Goal: Information Seeking & Learning: Compare options

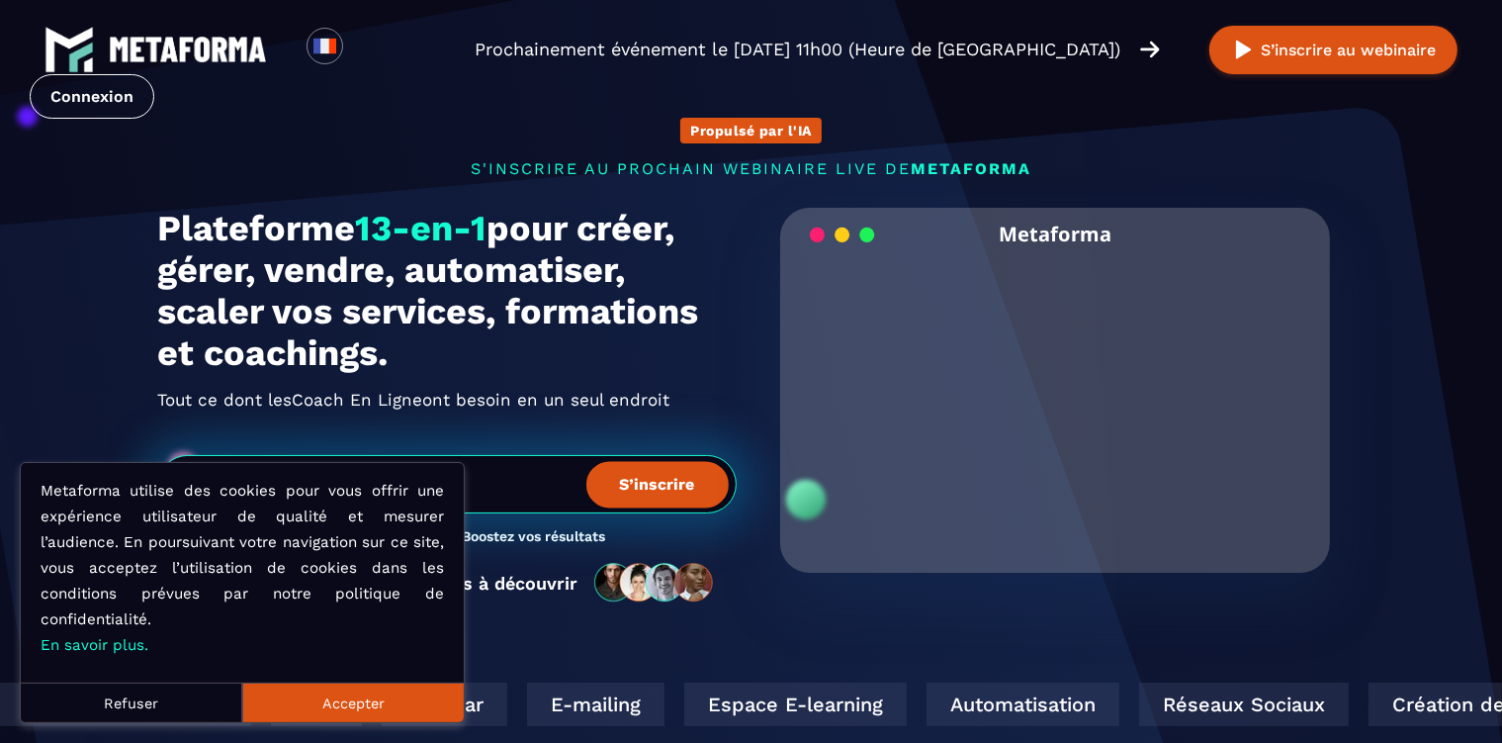
click at [300, 699] on button "Accepter" at bounding box center [353, 702] width 222 height 40
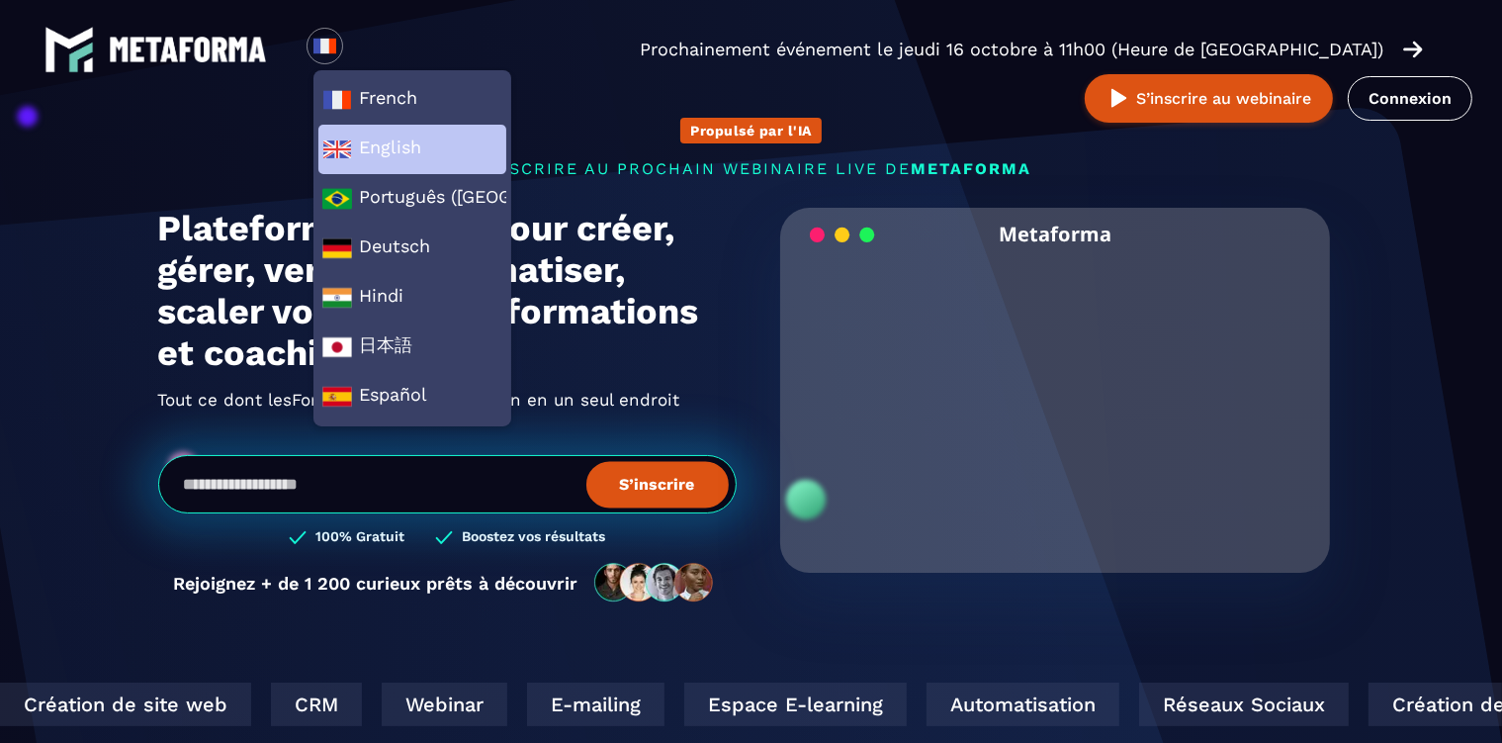
click at [383, 150] on span "English" at bounding box center [412, 149] width 180 height 30
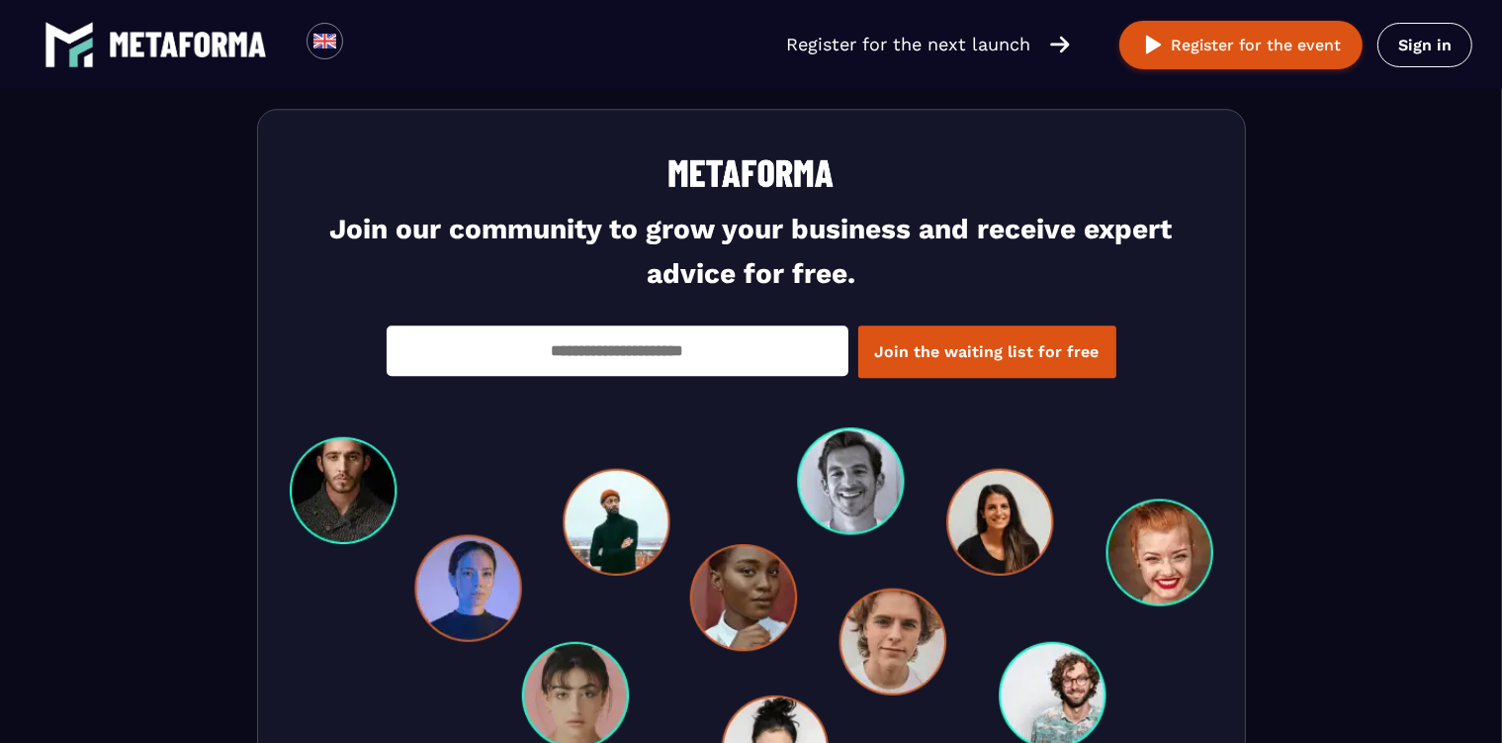
scroll to position [6795, 0]
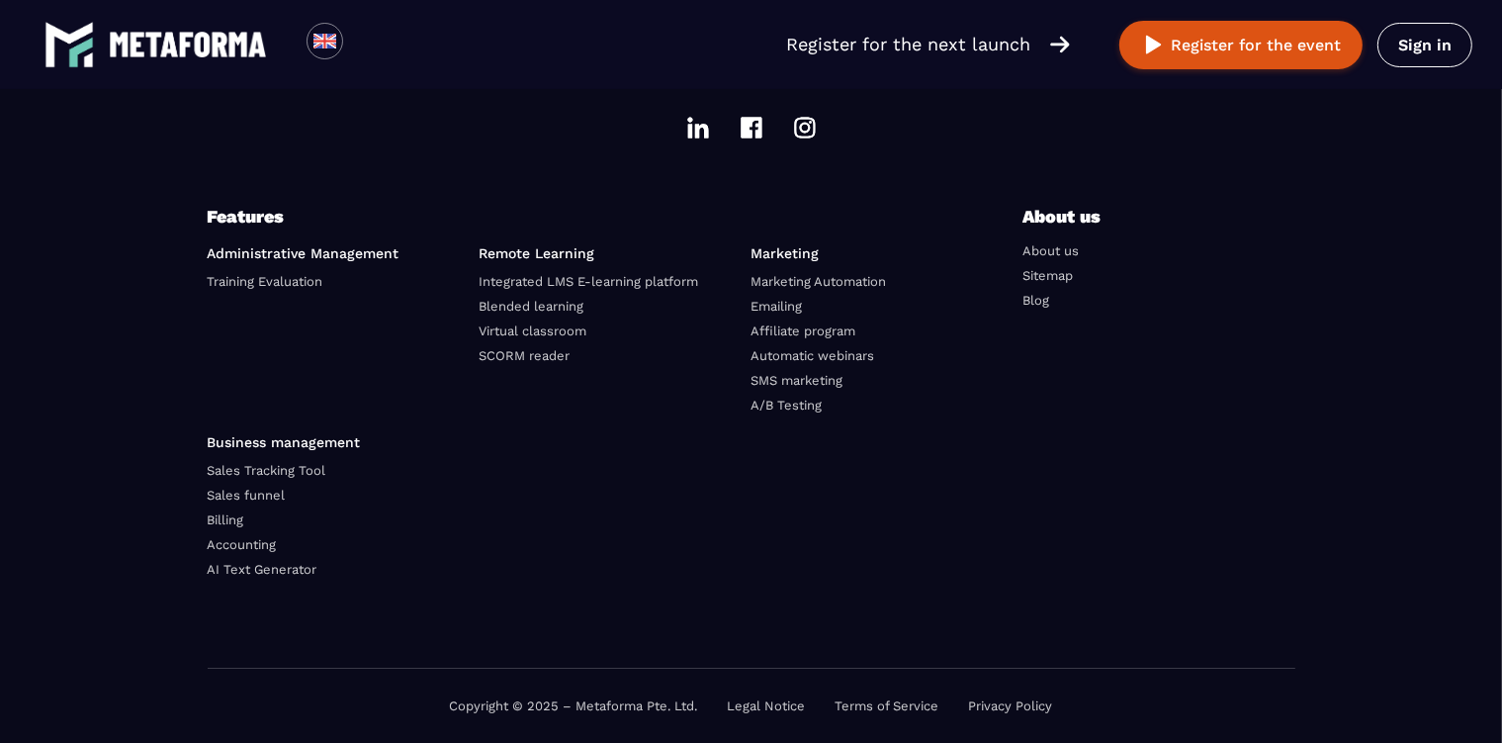
click at [782, 331] on link "Affiliate program" at bounding box center [804, 330] width 105 height 15
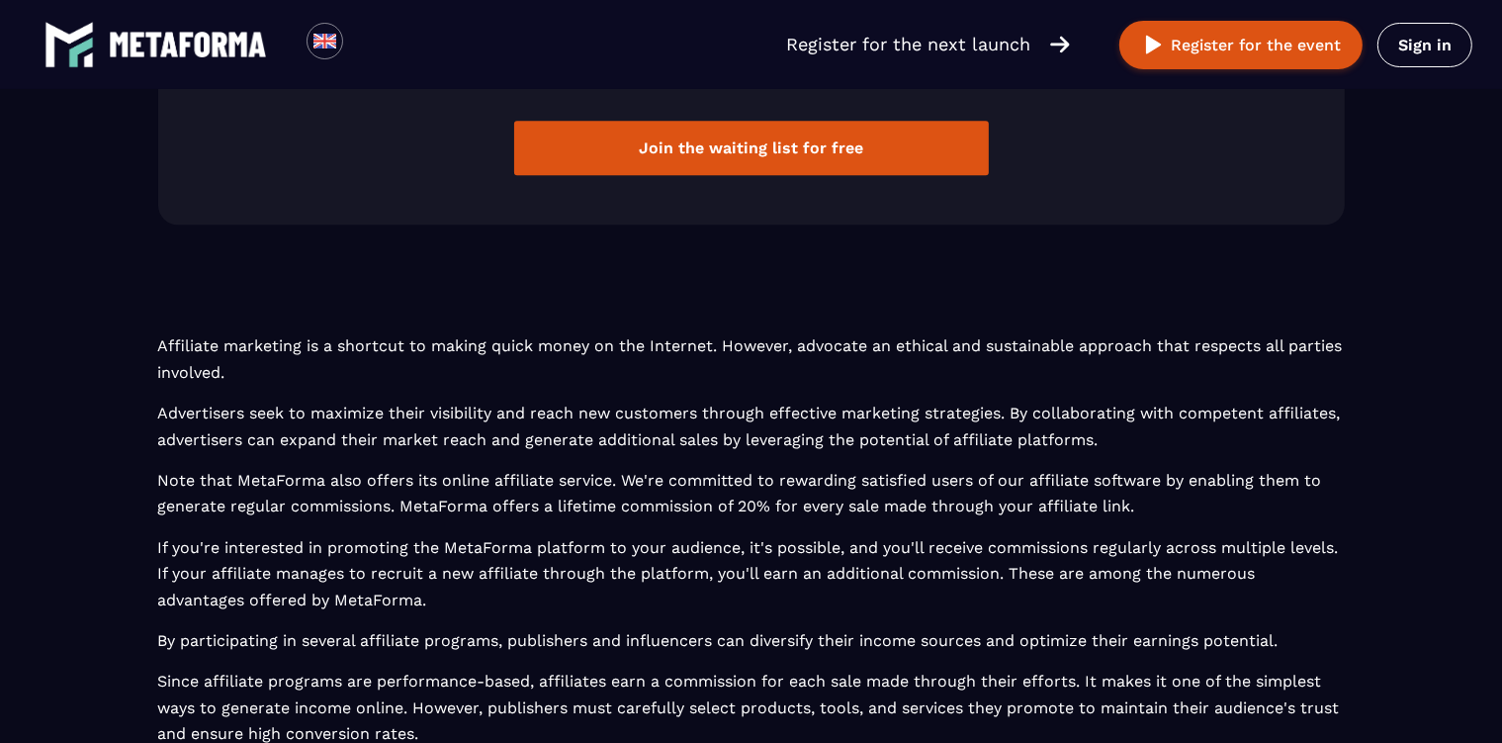
scroll to position [5430, 0]
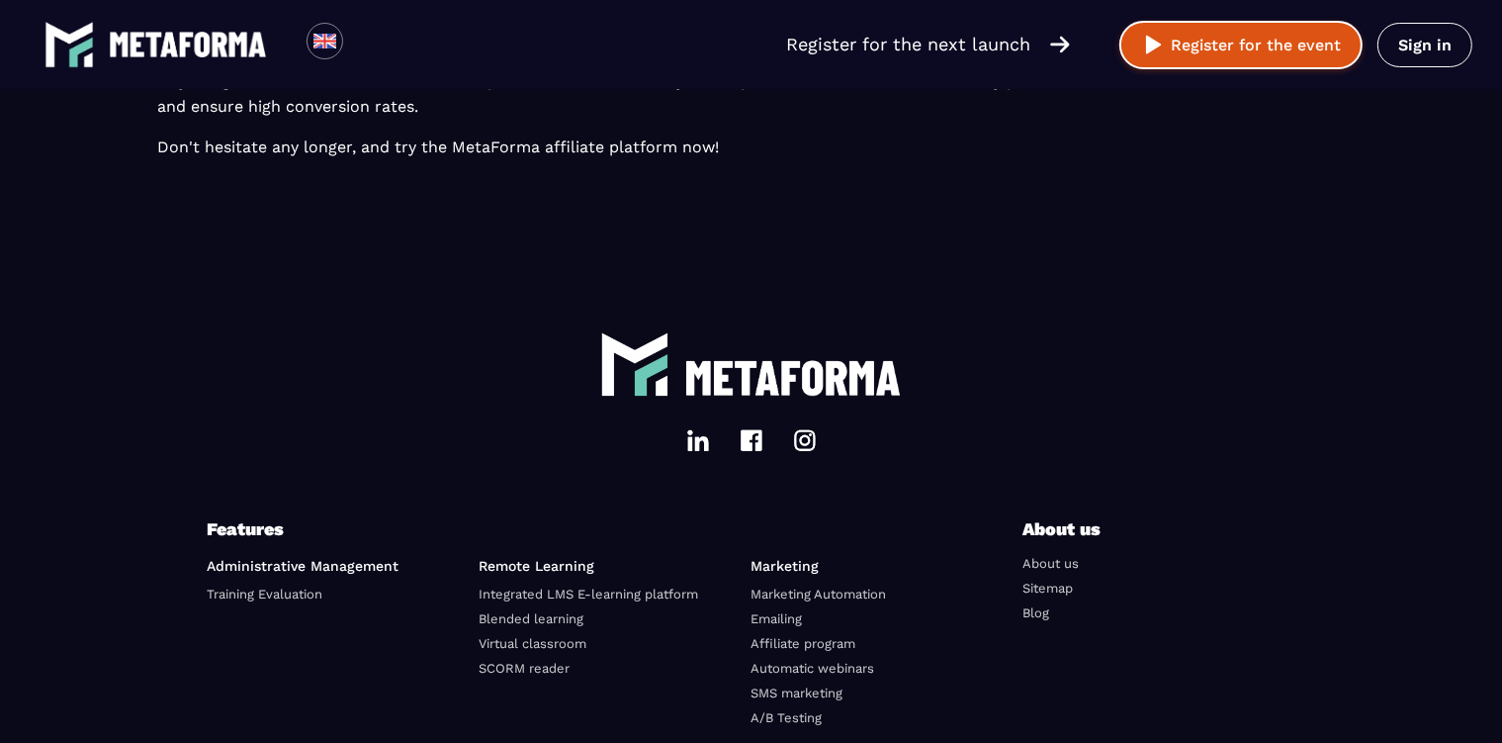
click at [1243, 45] on button "Register for the event" at bounding box center [1240, 45] width 243 height 48
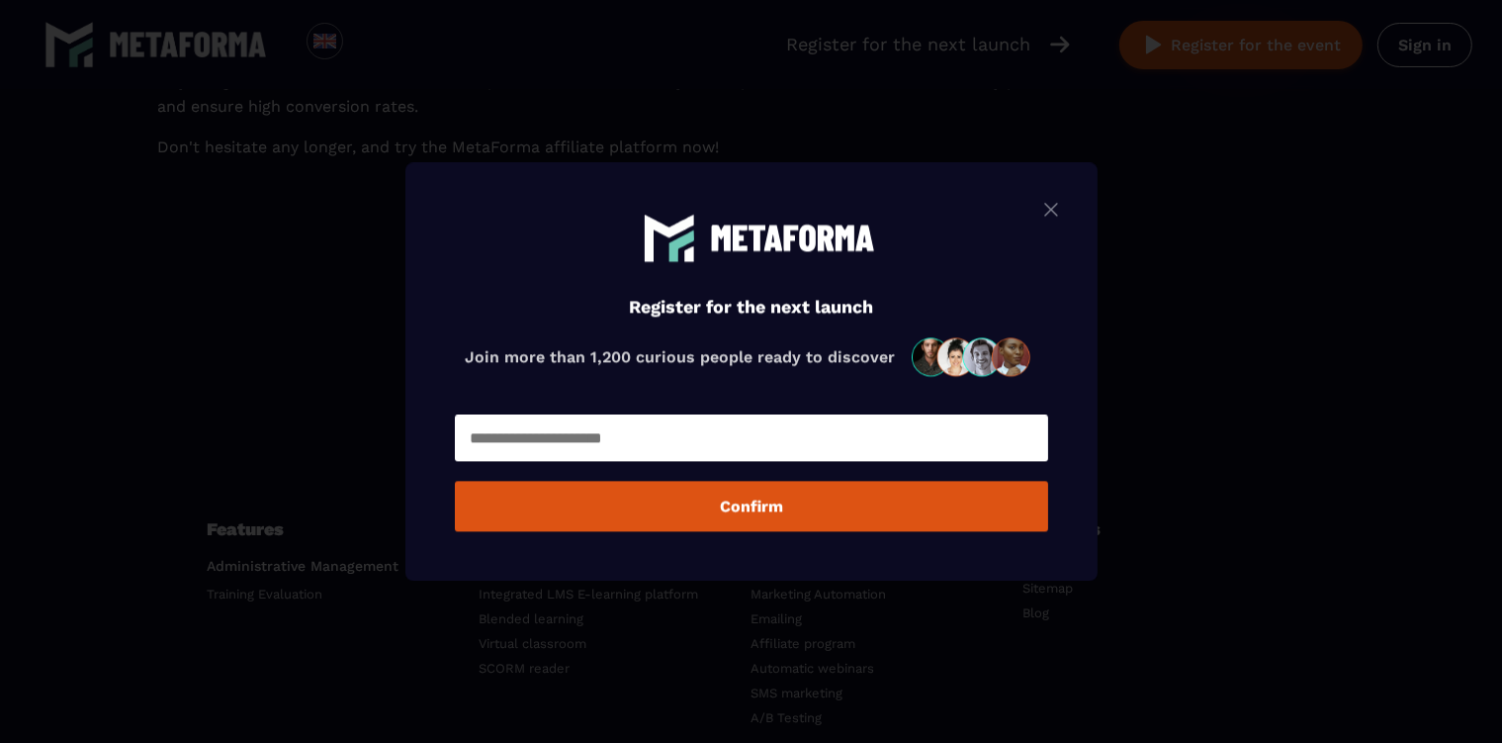
click at [1040, 215] on img "Modal window" at bounding box center [1051, 209] width 24 height 25
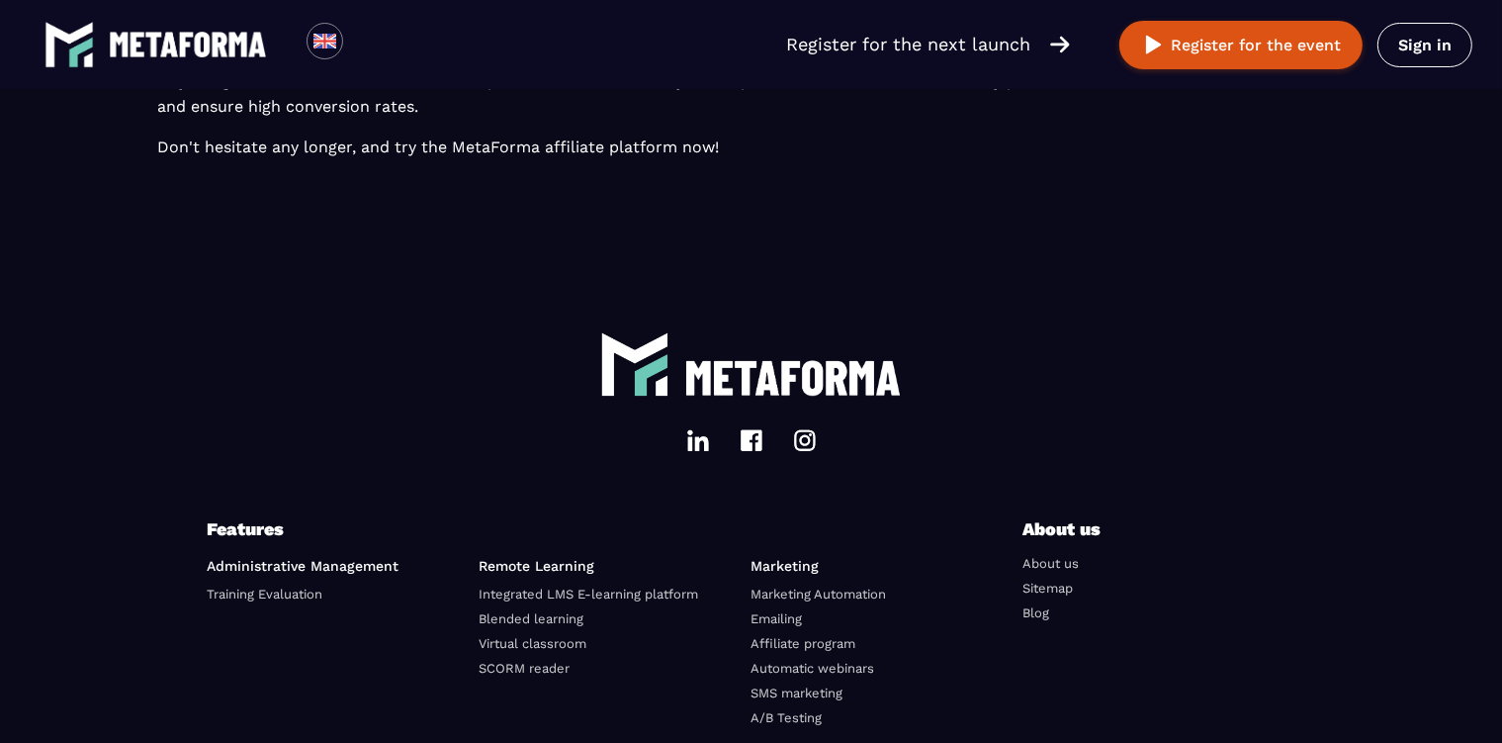
click at [975, 49] on p "Register for the next launch" at bounding box center [908, 45] width 244 height 28
click at [257, 44] on img at bounding box center [188, 45] width 158 height 26
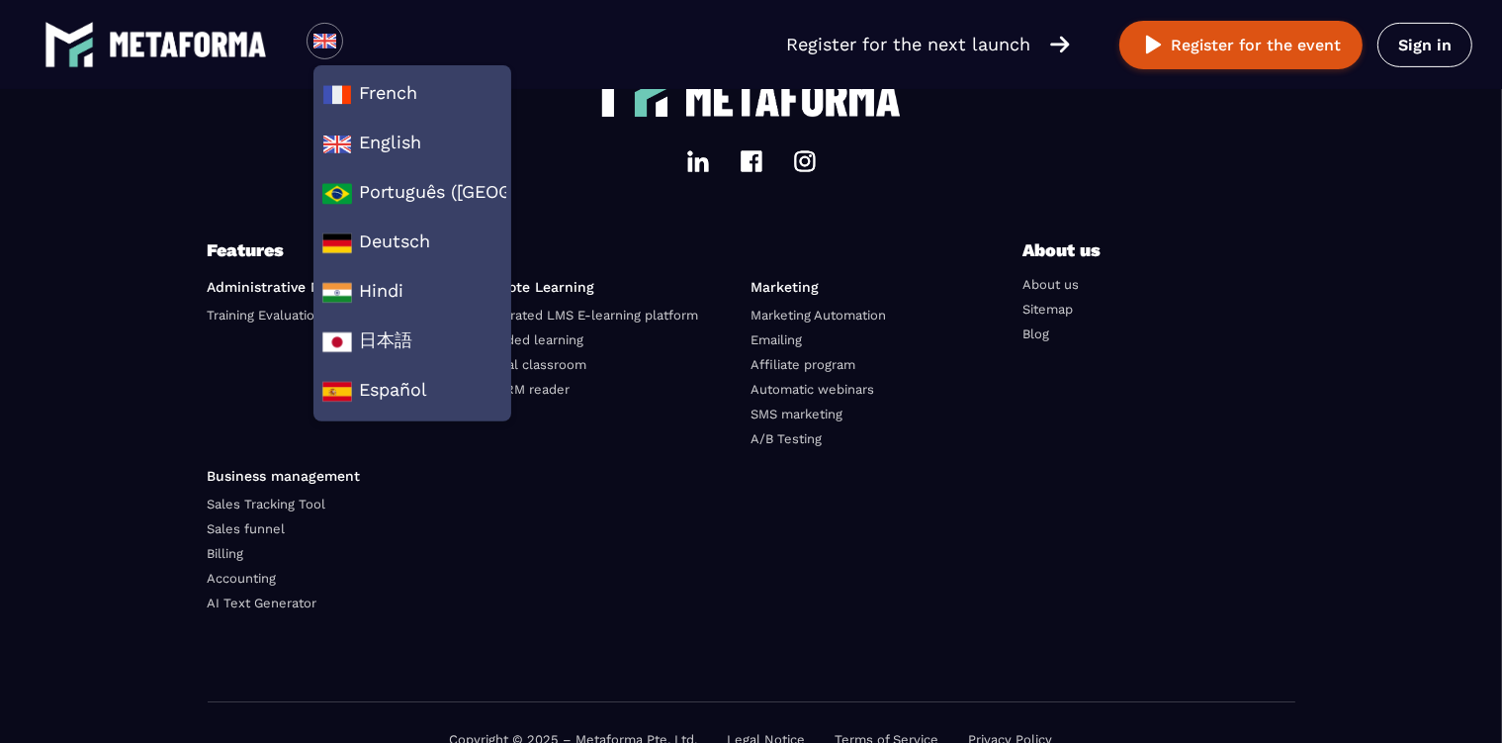
scroll to position [6690, 0]
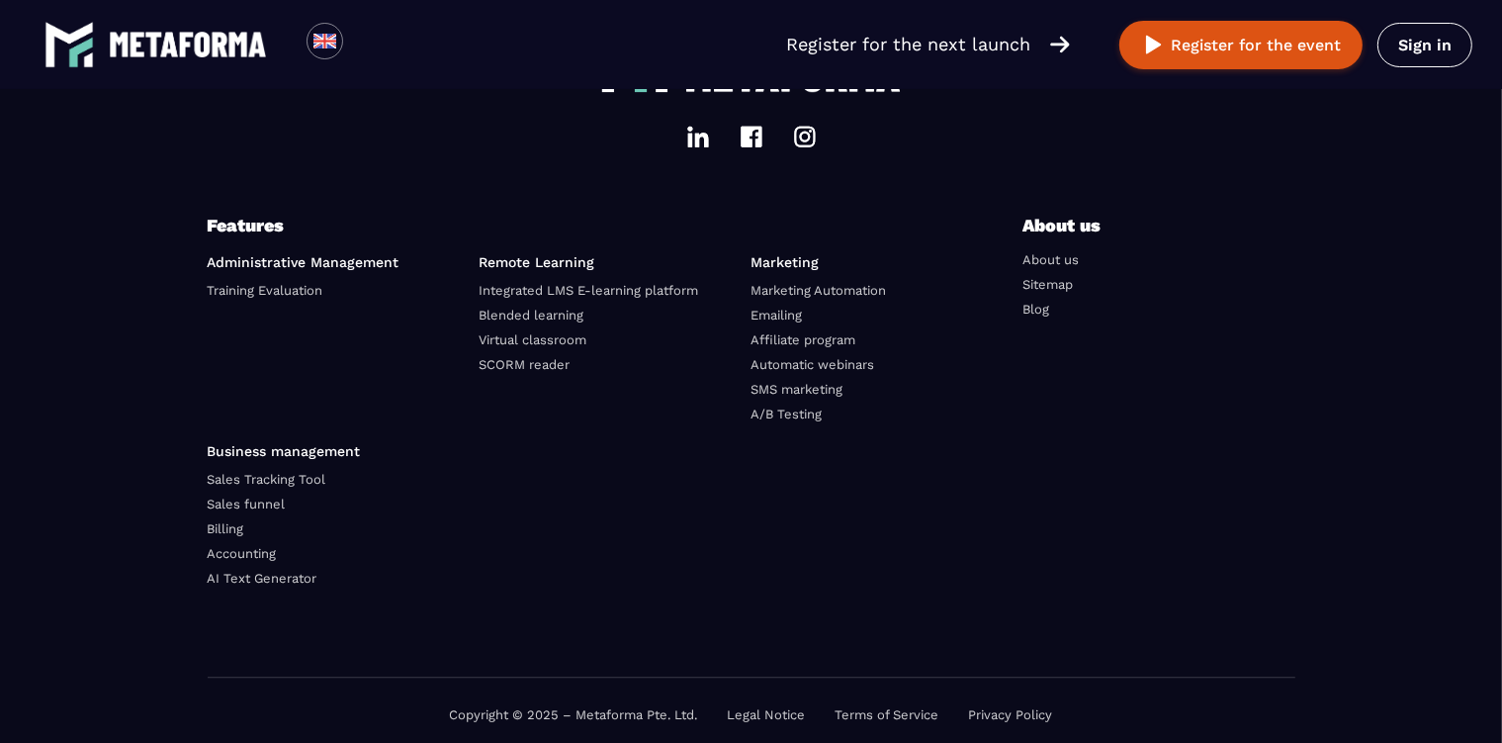
scroll to position [5783, 0]
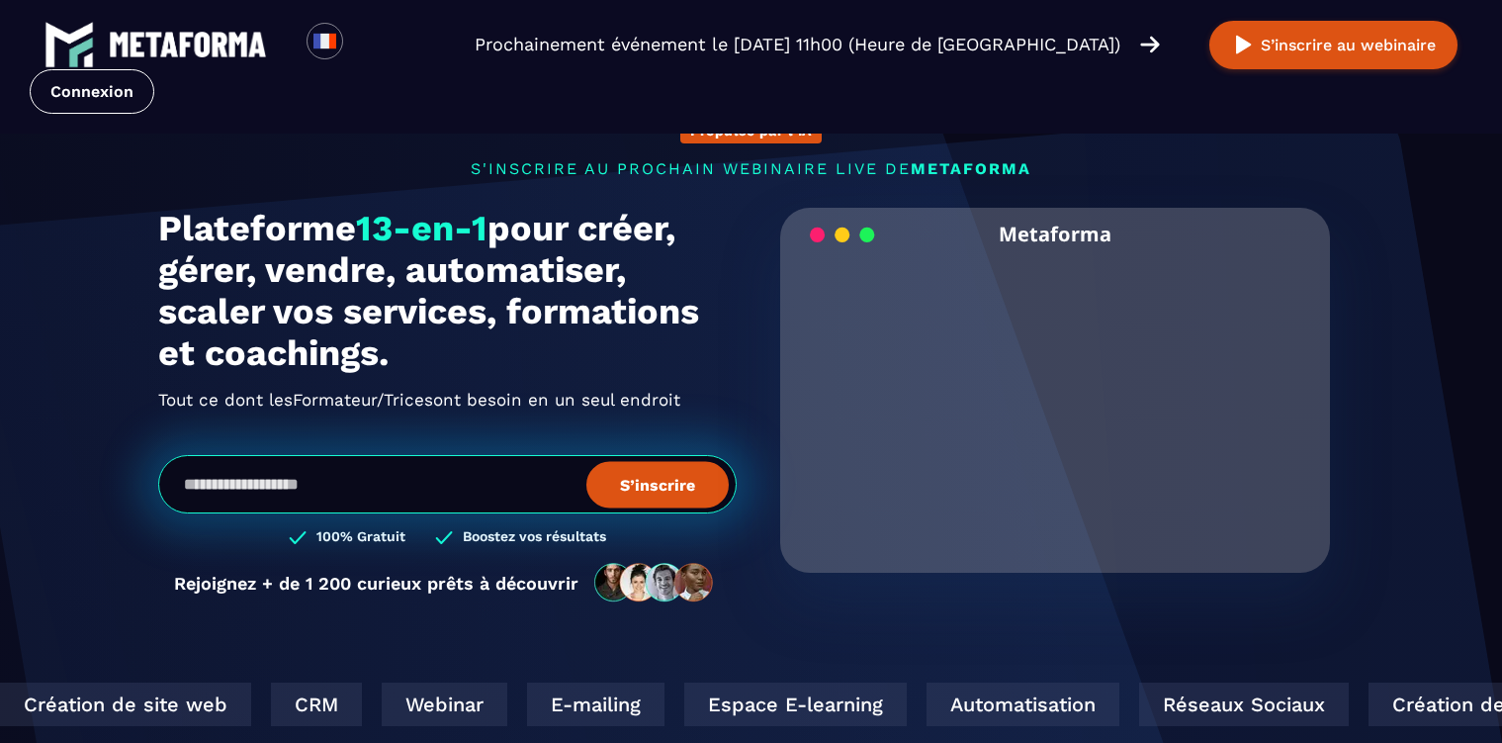
scroll to position [5929, 0]
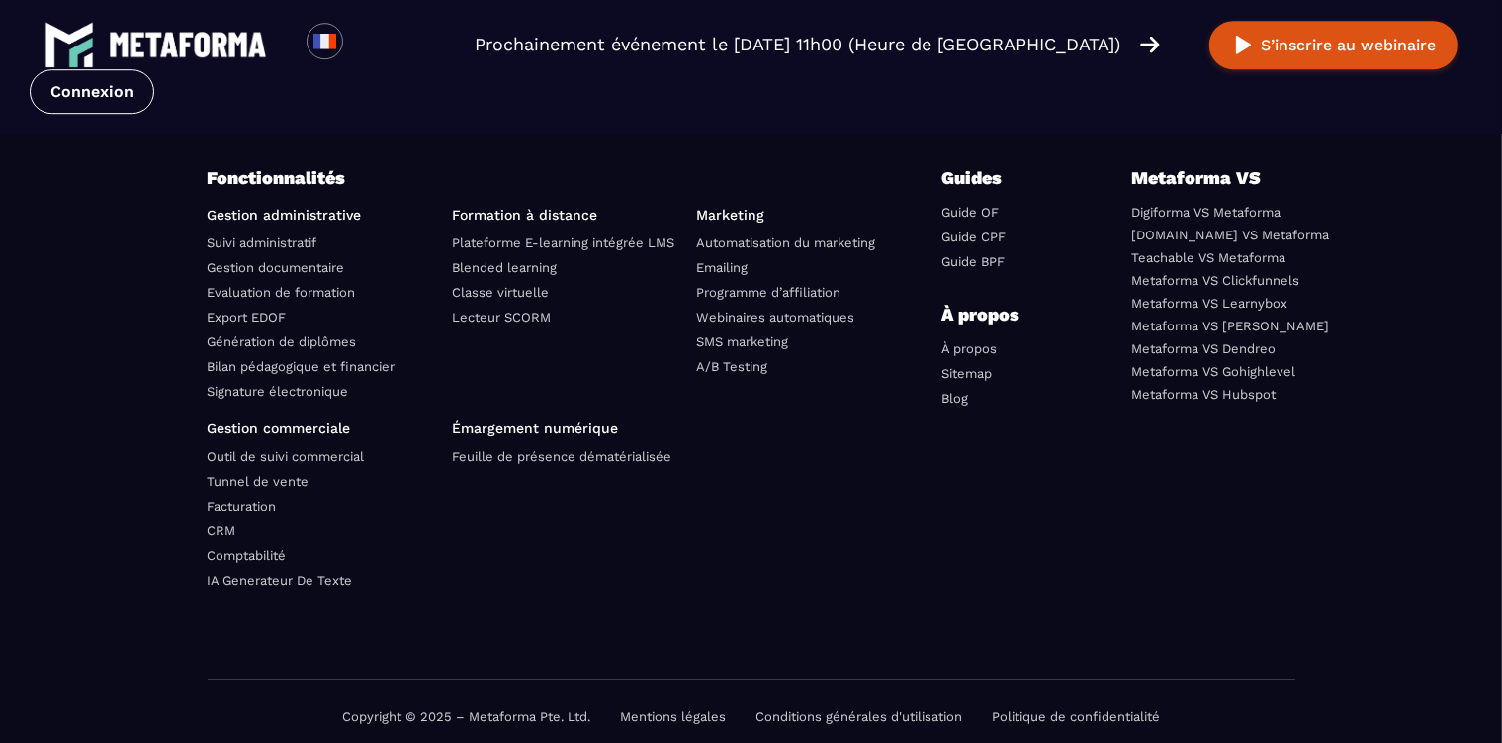
click at [1200, 311] on link "Metaforma VS Learnybox" at bounding box center [1210, 303] width 156 height 15
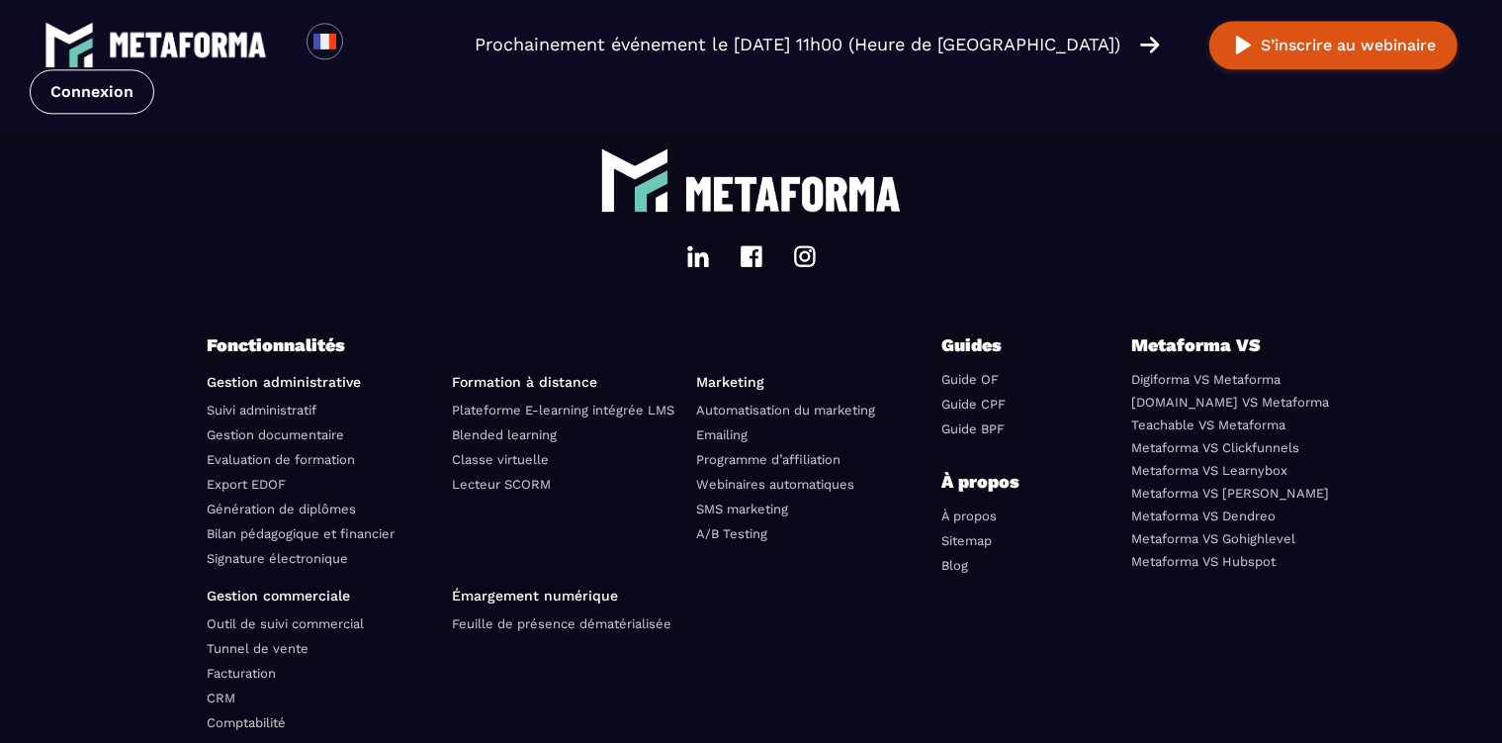
scroll to position [5639, 0]
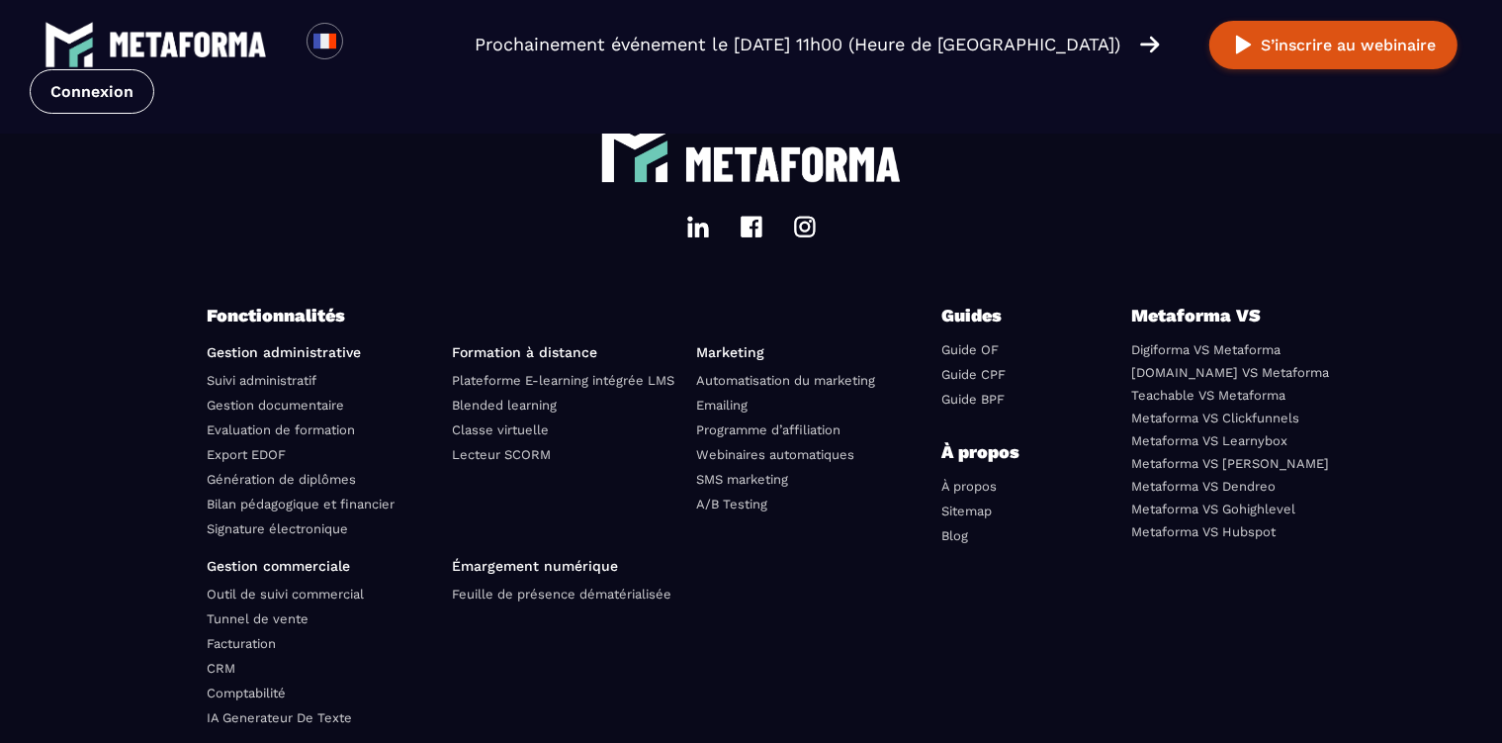
click at [1195, 456] on link "Metaforma VS [PERSON_NAME]" at bounding box center [1231, 463] width 198 height 15
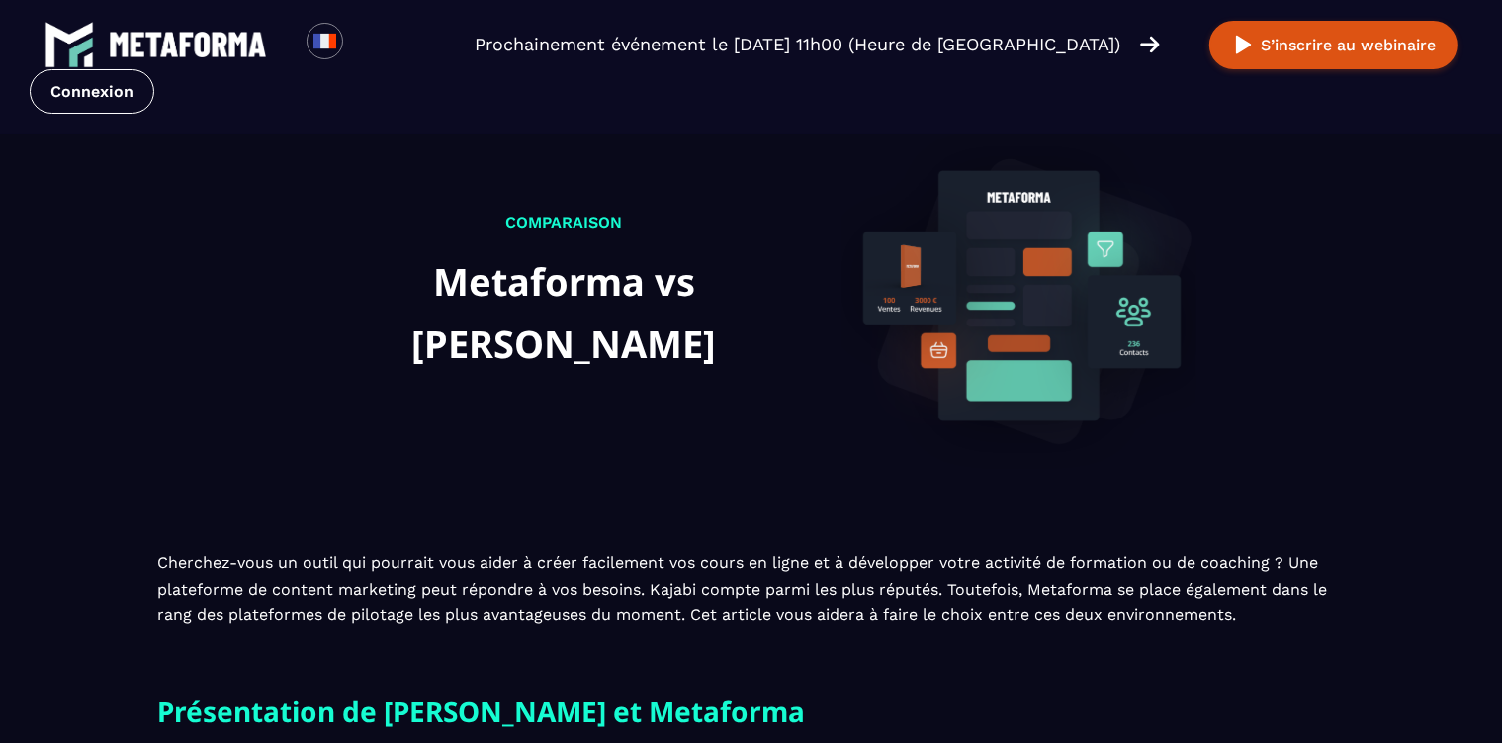
scroll to position [731, 0]
